Goal: Task Accomplishment & Management: Manage account settings

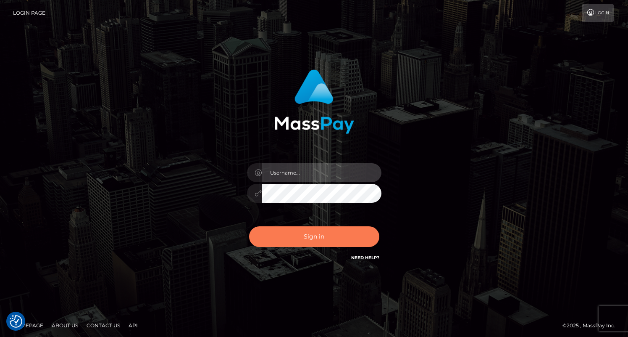
type input "dragon.rush"
click at [301, 236] on button "Sign in" at bounding box center [314, 236] width 130 height 21
type input "dragon.rush"
click at [327, 245] on button "Sign in" at bounding box center [314, 236] width 130 height 21
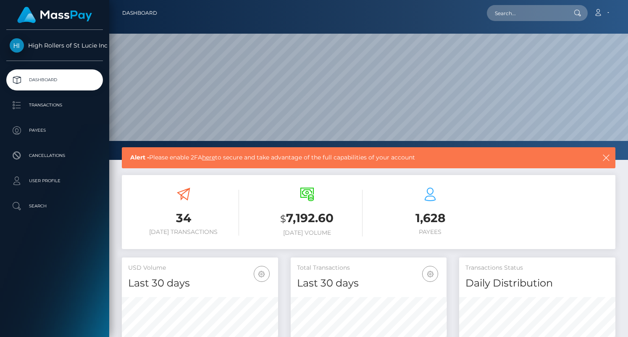
scroll to position [149, 156]
click at [308, 199] on icon at bounding box center [307, 193] width 13 height 13
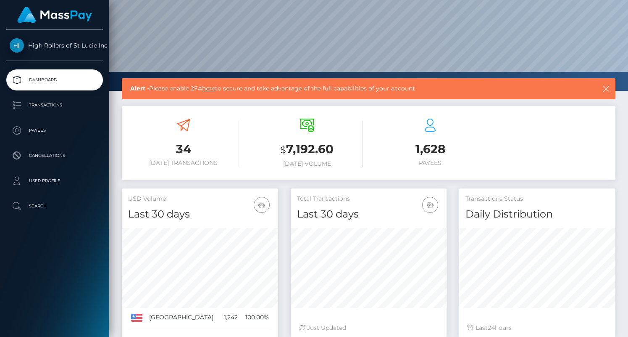
scroll to position [143, 0]
